Goal: Information Seeking & Learning: Learn about a topic

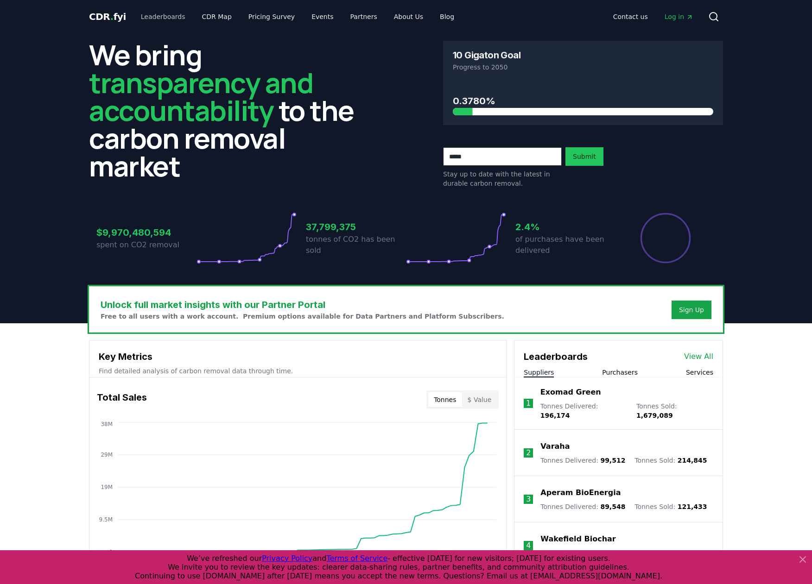
click at [150, 18] on link "Leaderboards" at bounding box center [162, 16] width 59 height 17
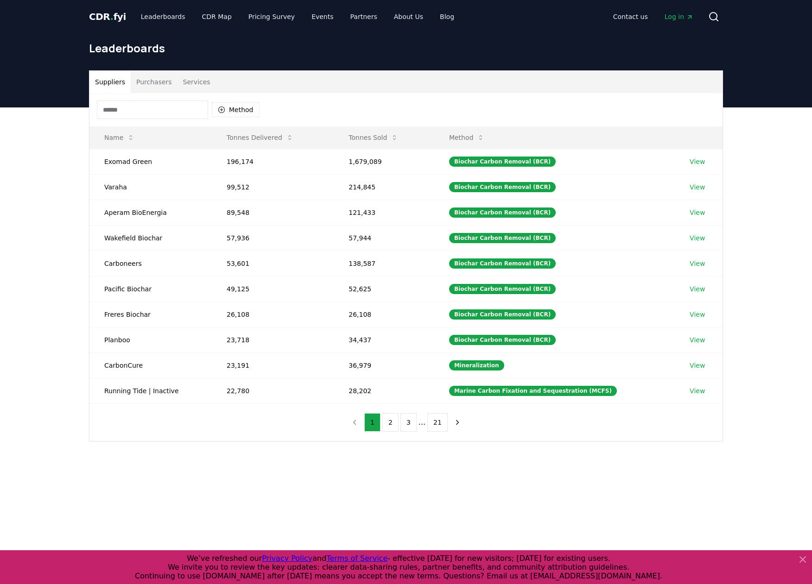
click at [151, 82] on button "Purchasers" at bounding box center [154, 82] width 47 height 22
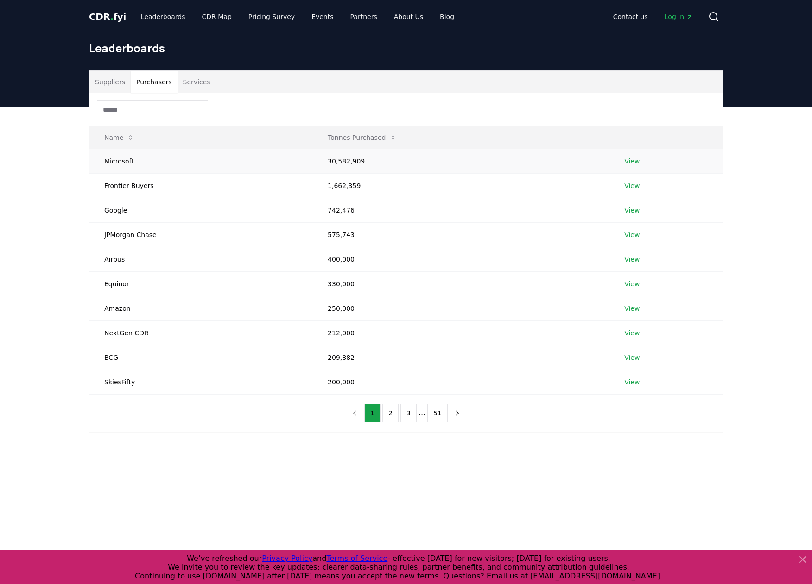
click at [634, 163] on link "View" at bounding box center [631, 161] width 15 height 9
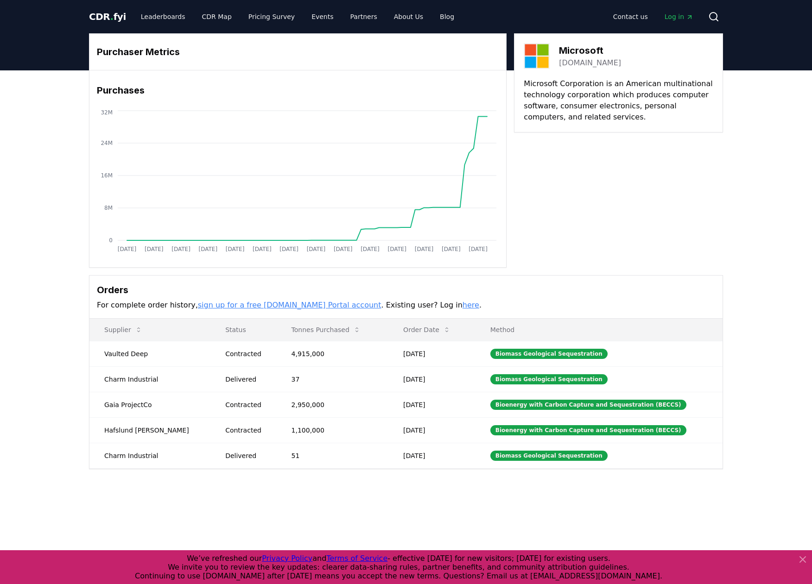
click at [462, 306] on link "here" at bounding box center [470, 305] width 17 height 9
click at [672, 18] on span "Log in" at bounding box center [678, 16] width 29 height 9
click at [678, 19] on span "Log in" at bounding box center [678, 16] width 29 height 9
